Goal: Check status: Check status

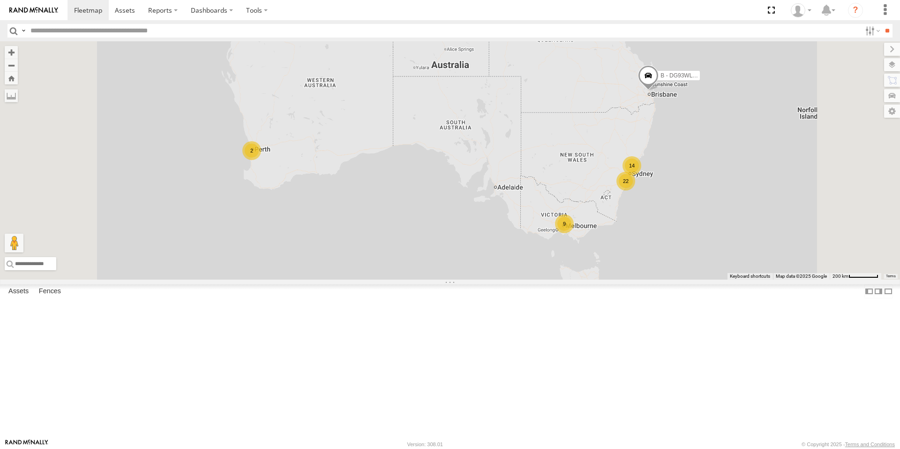
click at [574, 233] on div "9" at bounding box center [564, 223] width 19 height 19
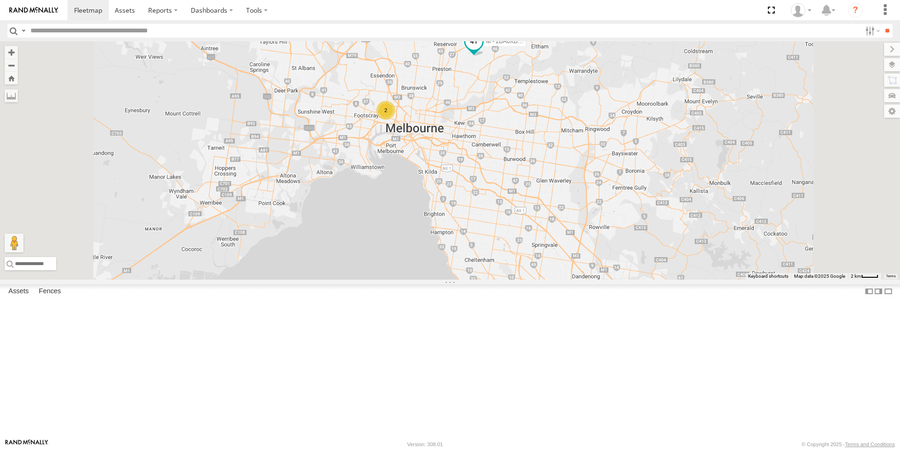
click at [483, 50] on span at bounding box center [474, 41] width 17 height 17
drag, startPoint x: 577, startPoint y: 211, endPoint x: 577, endPoint y: 233, distance: 21.6
click at [577, 233] on div "B - DG93WL - [PERSON_NAME] M - EVN23K - [PERSON_NAME] M - 2DA6XD - [PERSON_NAME…" at bounding box center [450, 160] width 900 height 238
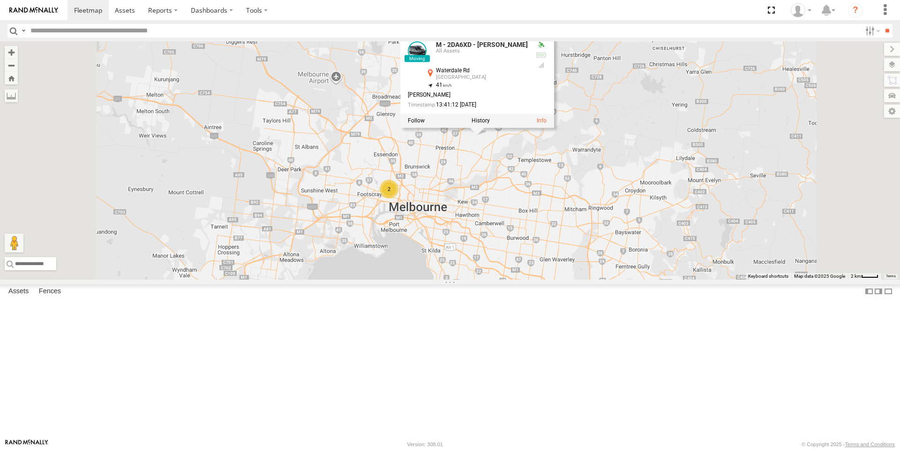
click at [577, 233] on div "B - DG93WL - [PERSON_NAME] M - EVN23K - [PERSON_NAME] M - 2DA6XD - [PERSON_NAME…" at bounding box center [450, 160] width 900 height 238
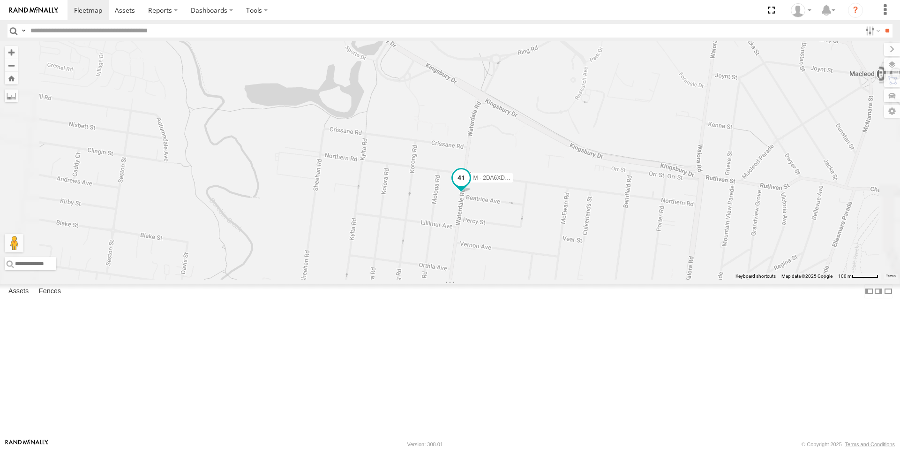
click at [472, 193] on span at bounding box center [461, 179] width 21 height 25
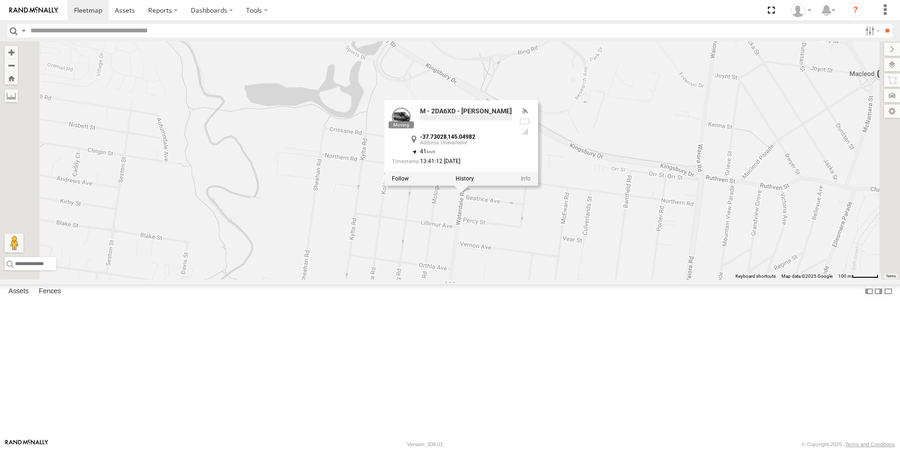
click at [522, 280] on div "B - DG93WL - [PERSON_NAME] M - EVN23K - [PERSON_NAME] M - 2DA6XD - [PERSON_NAME…" at bounding box center [450, 160] width 900 height 238
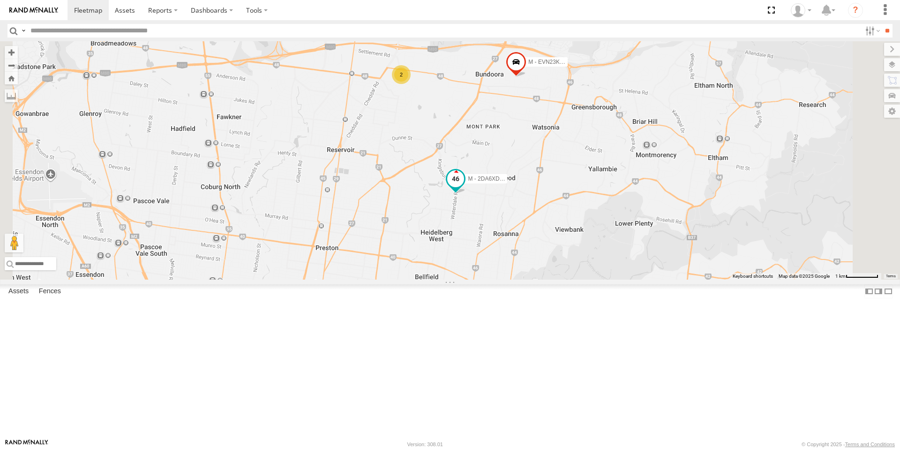
click at [464, 187] on span at bounding box center [455, 178] width 17 height 17
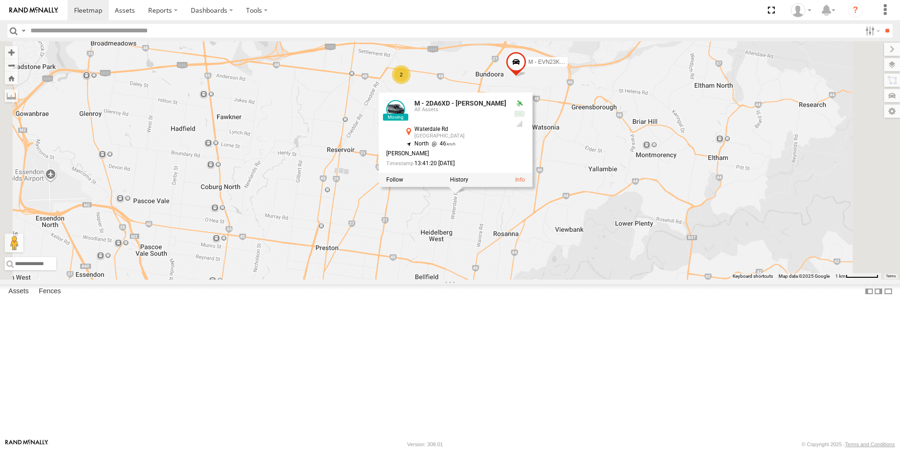
click at [600, 280] on div "B - DG93WL - [PERSON_NAME] M - EVN23K - [PERSON_NAME] M - 2DA6XD - [PERSON_NAME…" at bounding box center [450, 160] width 900 height 238
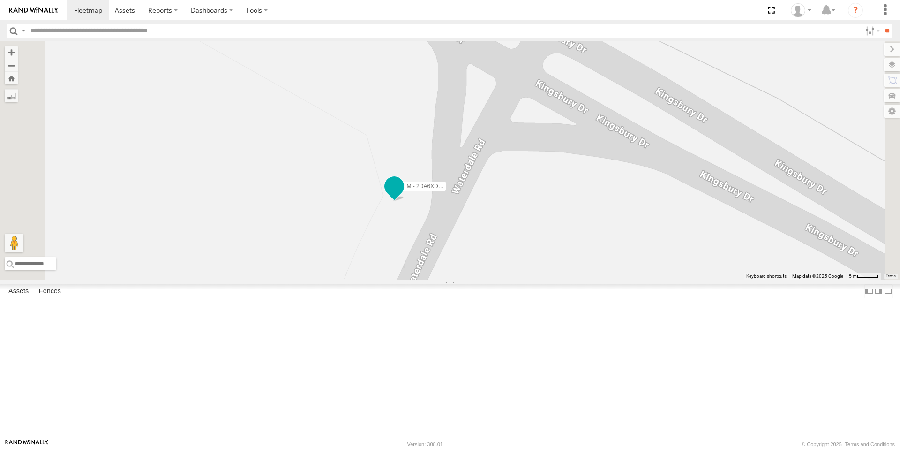
click at [403, 195] on span at bounding box center [394, 186] width 17 height 17
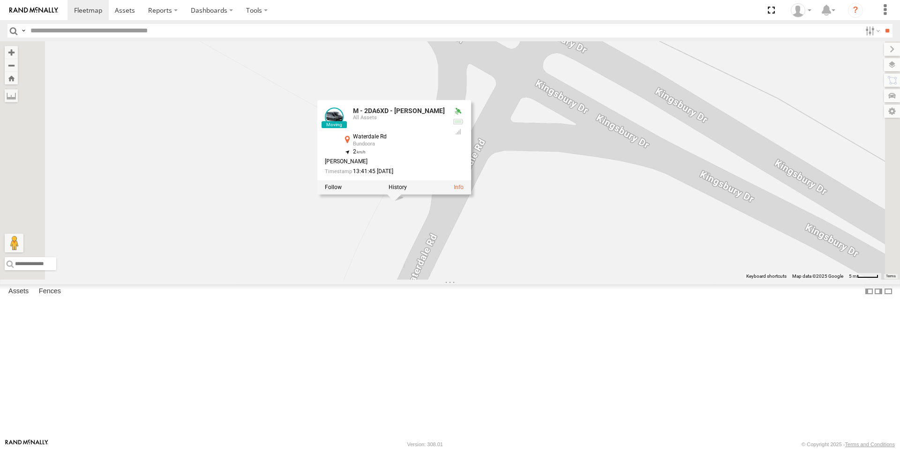
click at [516, 280] on div "B - DG93WL - [PERSON_NAME] M - EVN23K - [PERSON_NAME] M - 2DA6XD - [PERSON_NAME…" at bounding box center [450, 160] width 900 height 238
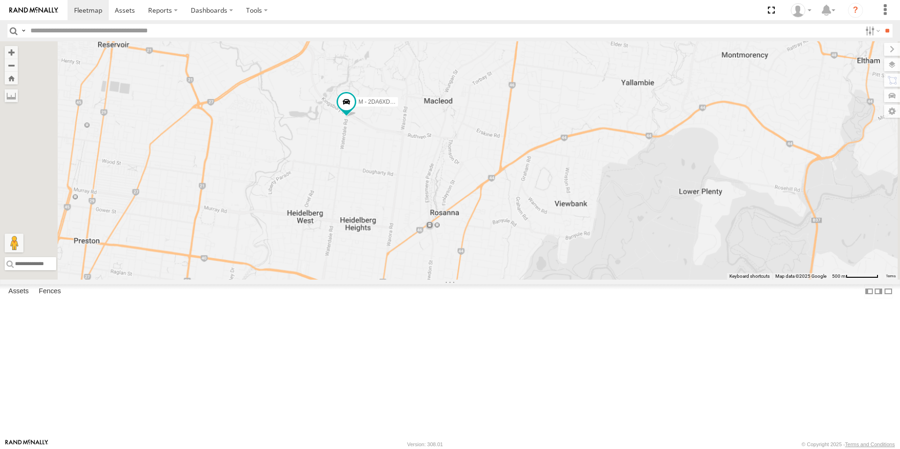
drag, startPoint x: 432, startPoint y: 185, endPoint x: 451, endPoint y: 301, distance: 117.4
click at [451, 280] on div "B - DG93WL - [PERSON_NAME] M - EVN23K - [PERSON_NAME] M - 2DA6XD - [PERSON_NAME]" at bounding box center [450, 160] width 900 height 238
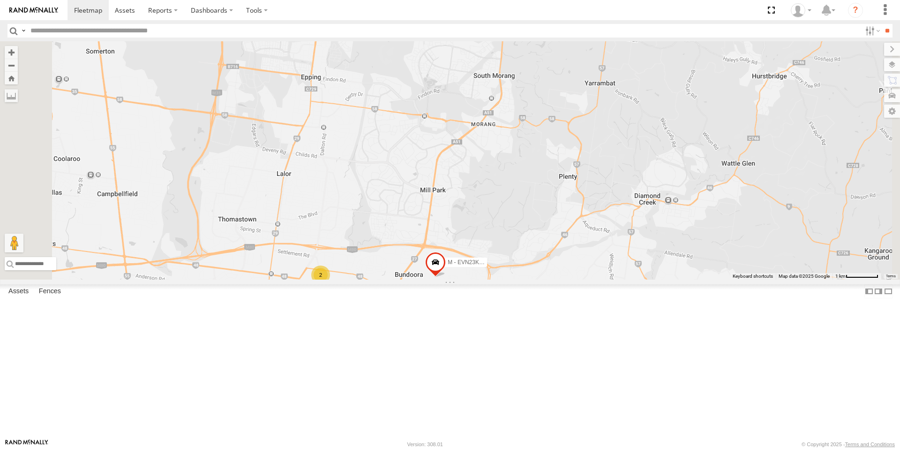
drag, startPoint x: 513, startPoint y: 384, endPoint x: 461, endPoint y: 322, distance: 80.9
click at [509, 280] on div "B - DG93WL - [PERSON_NAME] M - EVN23K - [PERSON_NAME] M - 2DA6XD - [PERSON_NAME…" at bounding box center [450, 160] width 900 height 238
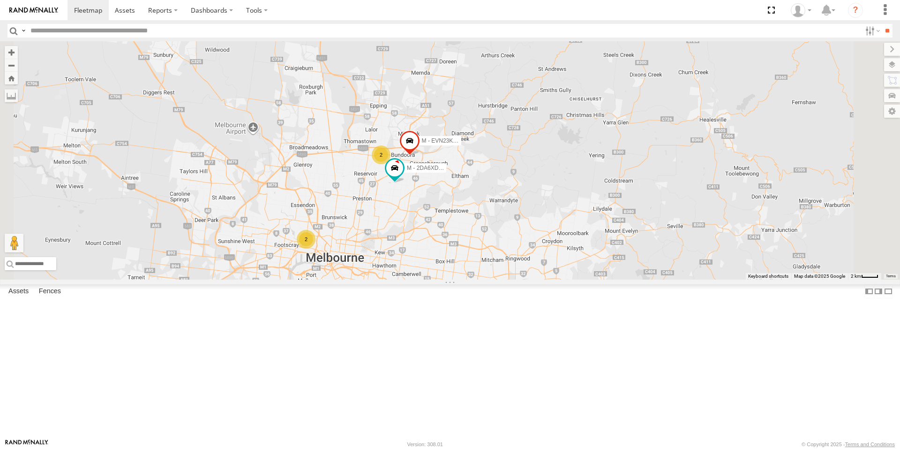
drag, startPoint x: 447, startPoint y: 314, endPoint x: 457, endPoint y: 292, distance: 24.4
click at [457, 280] on div "B - DG93WL - [PERSON_NAME] M - EVN23K - [PERSON_NAME] M - 2DA6XD - [PERSON_NAME…" at bounding box center [450, 160] width 900 height 238
